Goal: Task Accomplishment & Management: Use online tool/utility

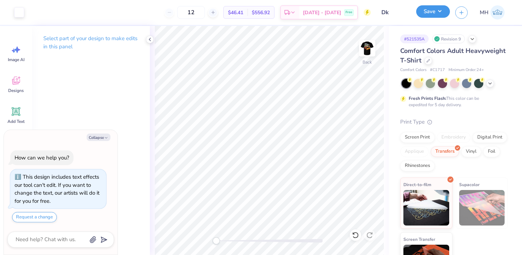
click at [438, 9] on button "Save" at bounding box center [433, 11] width 34 height 12
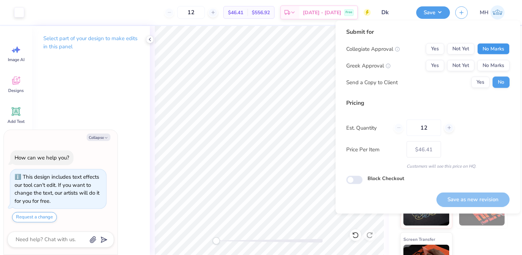
click at [480, 47] on button "No Marks" at bounding box center [494, 48] width 32 height 11
click at [489, 68] on button "No Marks" at bounding box center [494, 65] width 32 height 11
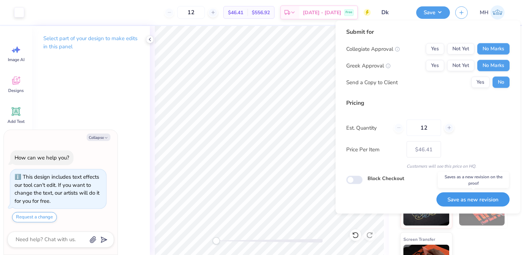
click at [476, 204] on button "Save as new revision" at bounding box center [473, 199] width 73 height 15
type textarea "x"
type input "– –"
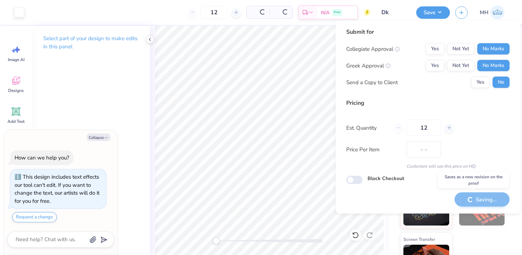
type textarea "x"
type input "$46.41"
